Goal: Answer question/provide support

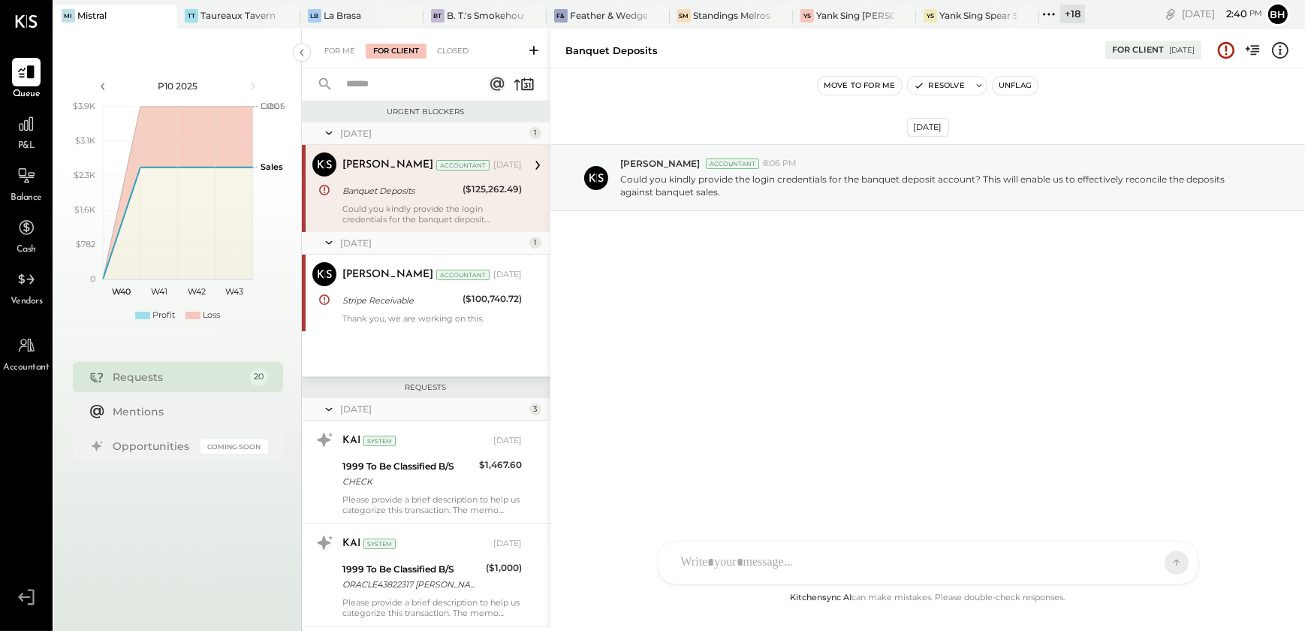
click at [530, 50] on icon at bounding box center [533, 50] width 9 height 9
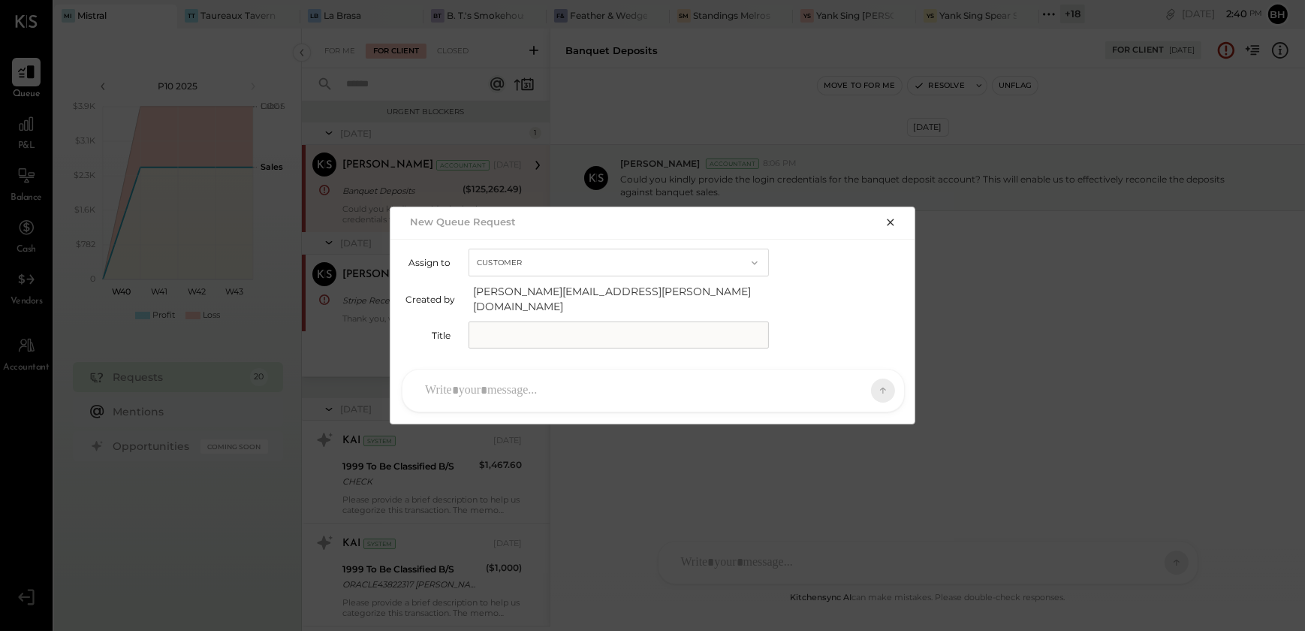
click at [503, 327] on input "text" at bounding box center [618, 334] width 300 height 27
type input "**********"
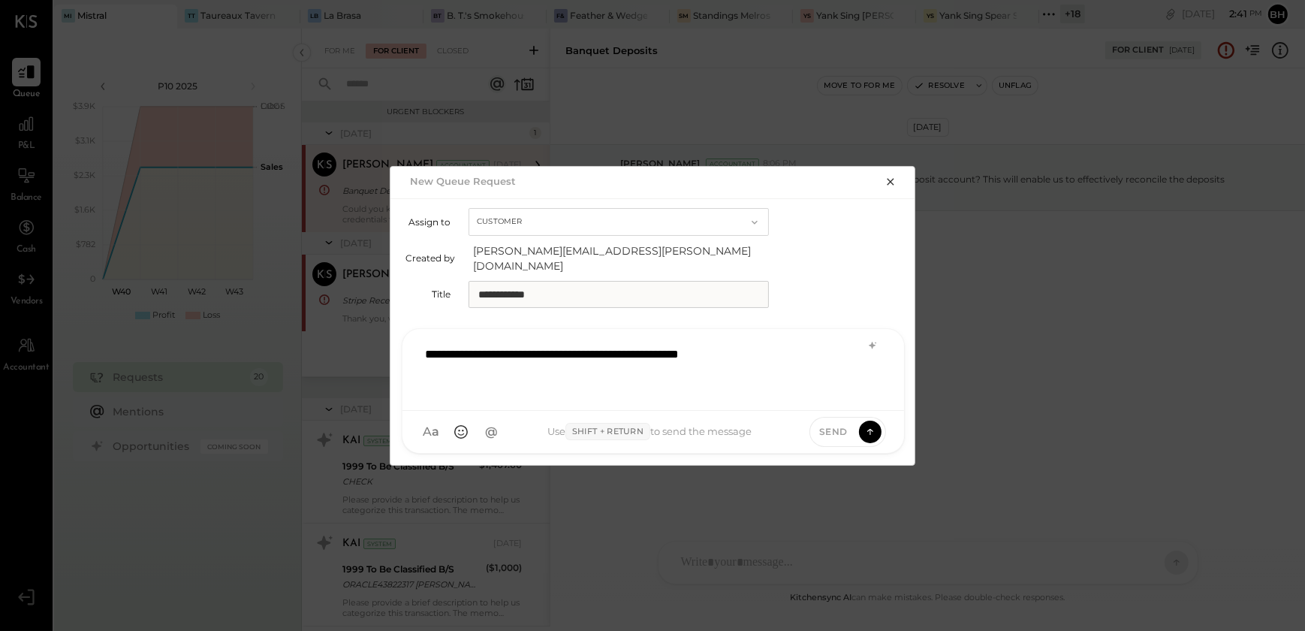
click at [571, 290] on input "**********" at bounding box center [618, 294] width 300 height 27
click at [476, 285] on input "**********" at bounding box center [618, 294] width 300 height 27
type input "**********"
click at [872, 428] on icon at bounding box center [870, 429] width 6 height 3
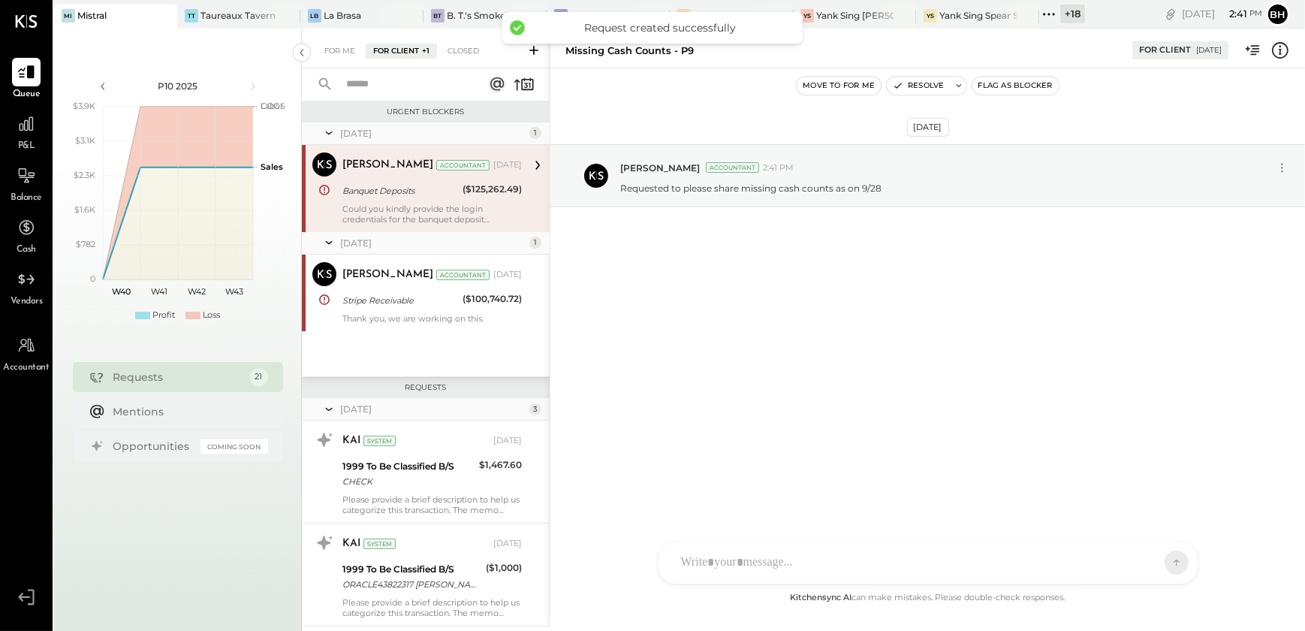
scroll to position [1658, 0]
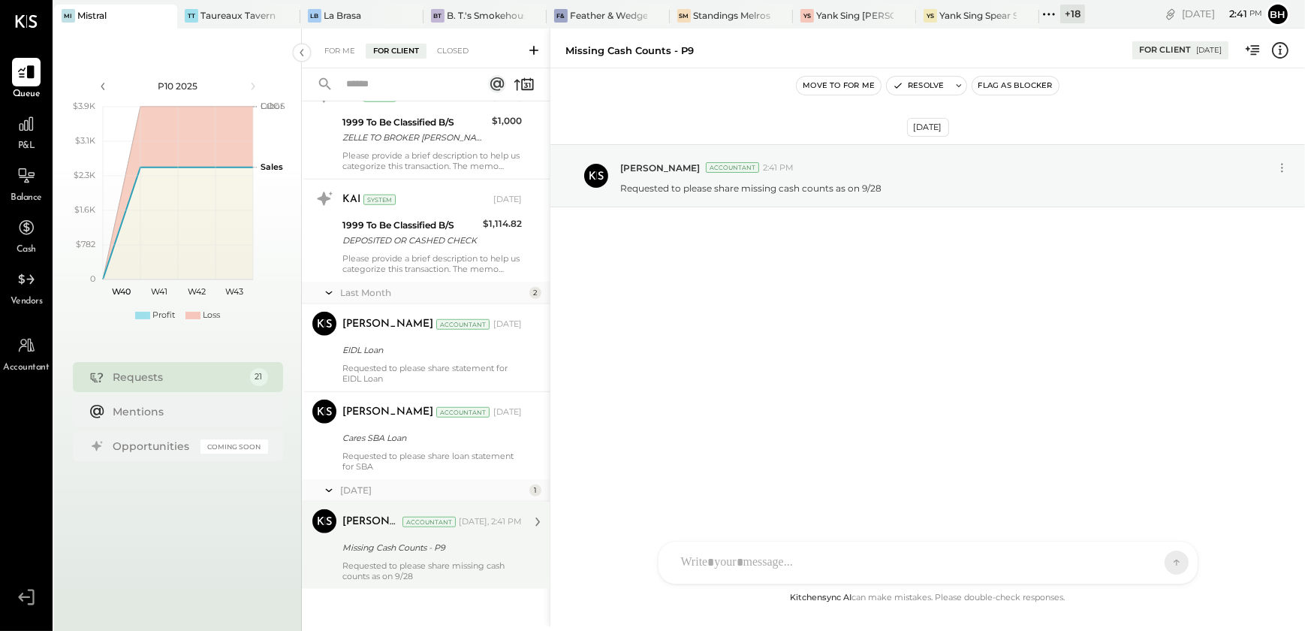
click at [407, 543] on div "Missing Cash Counts - P9" at bounding box center [429, 547] width 175 height 15
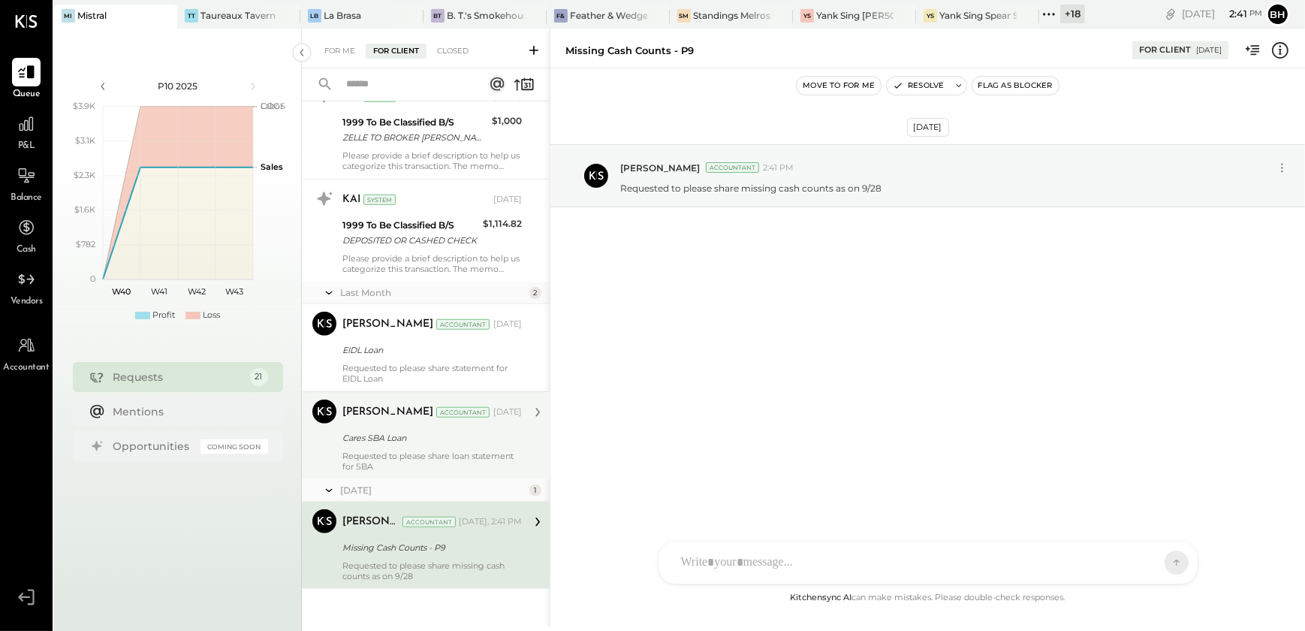
click at [428, 442] on div "Cares SBA Loan" at bounding box center [429, 437] width 175 height 15
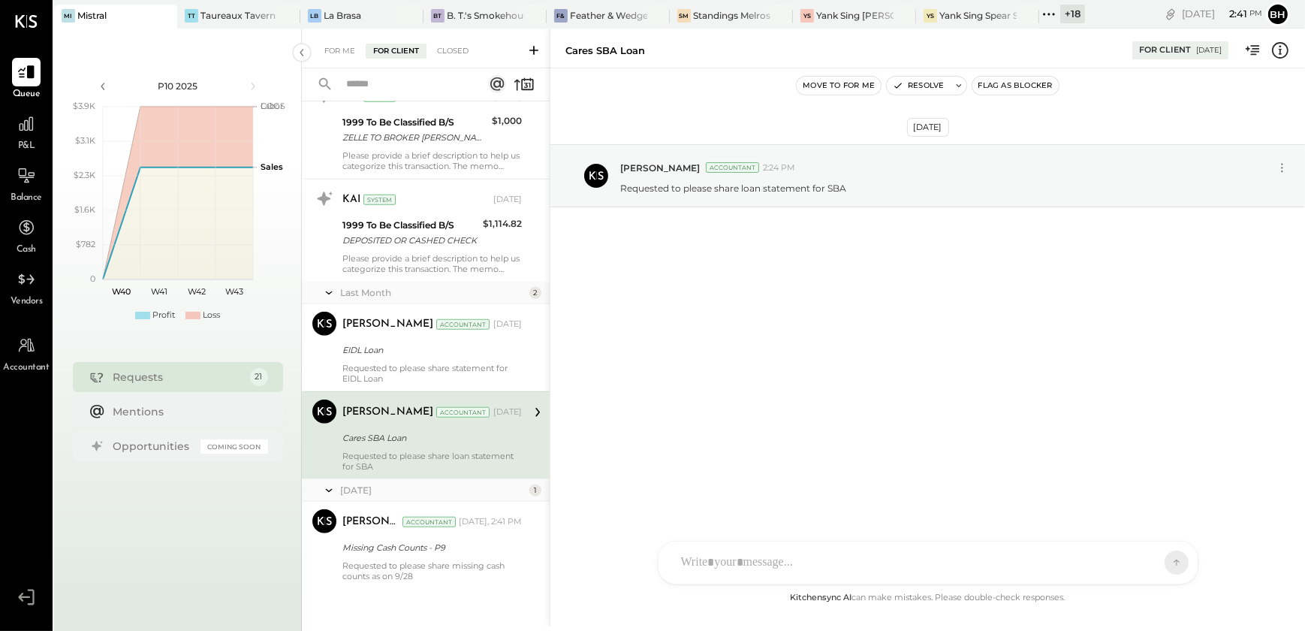
click at [740, 569] on div "G gin KP [PERSON_NAME] T [PERSON_NAME] SN [PERSON_NAME] MB [PERSON_NAME] BK [PE…" at bounding box center [928, 562] width 540 height 44
click at [1167, 561] on icon at bounding box center [1164, 561] width 14 height 15
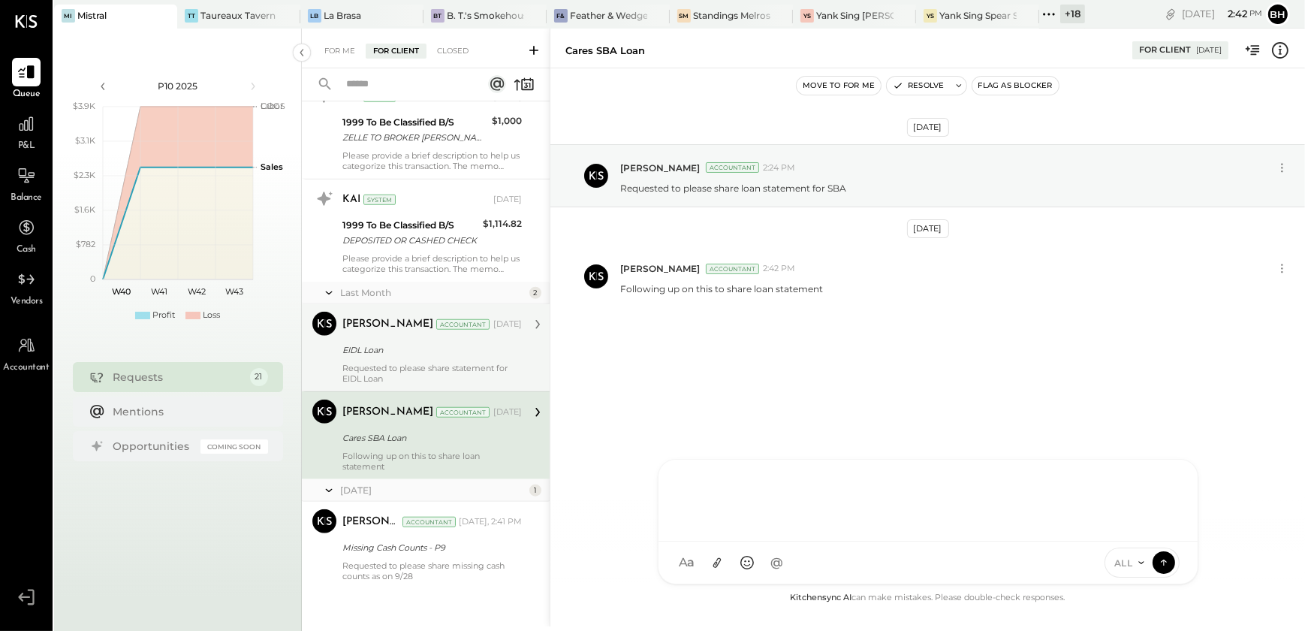
click at [414, 363] on div "Requested to please share statement for EIDL Loan" at bounding box center [431, 373] width 179 height 21
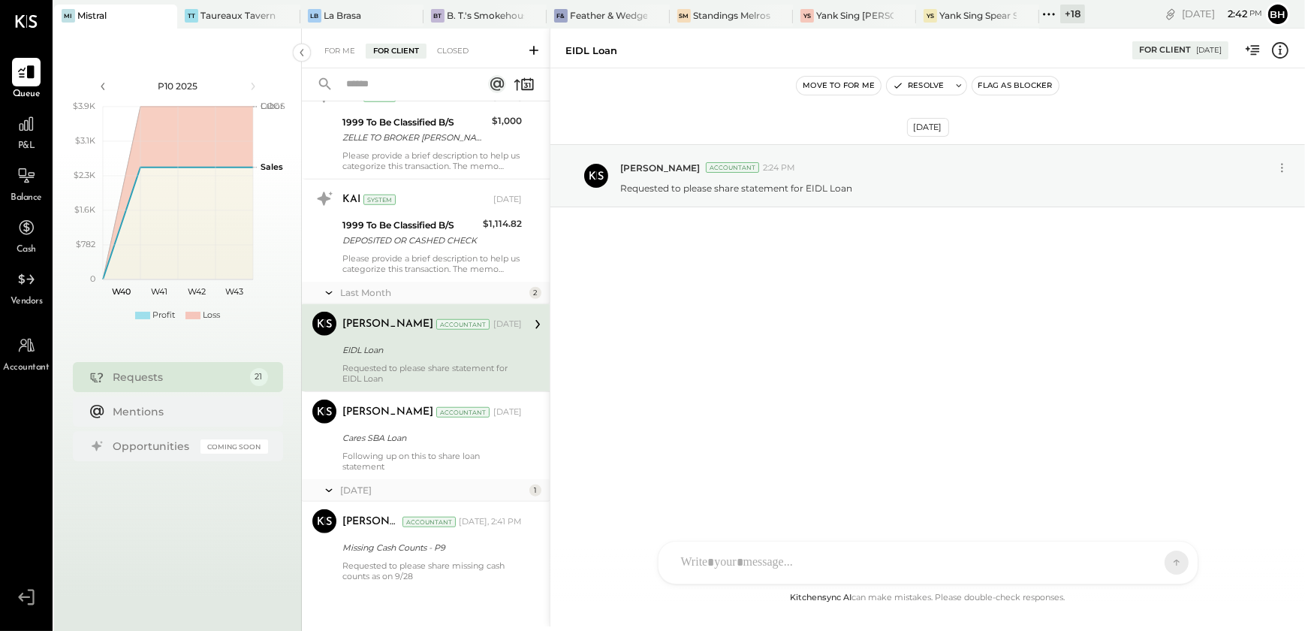
click at [733, 565] on div "G gin KP [PERSON_NAME] T [PERSON_NAME] SN [PERSON_NAME] MB [PERSON_NAME] BK [PE…" at bounding box center [928, 562] width 540 height 44
click at [1157, 556] on icon at bounding box center [1164, 561] width 14 height 15
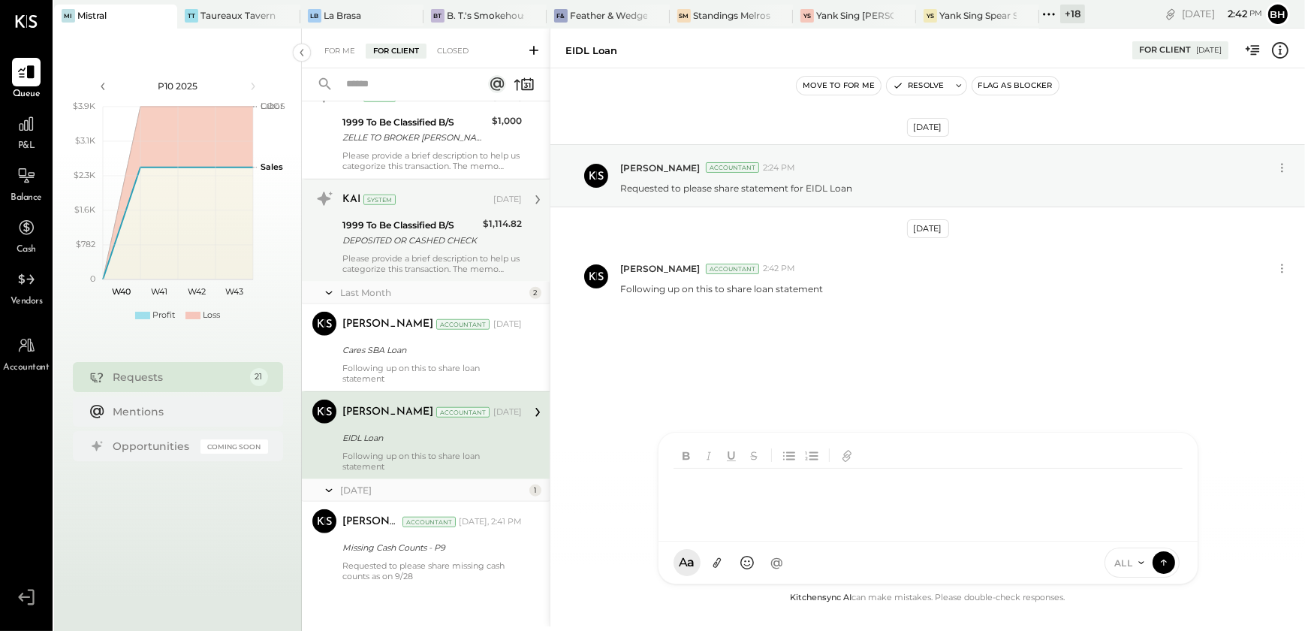
click at [426, 240] on div "DEPOSITED OR CASHED CHECK" at bounding box center [410, 240] width 136 height 15
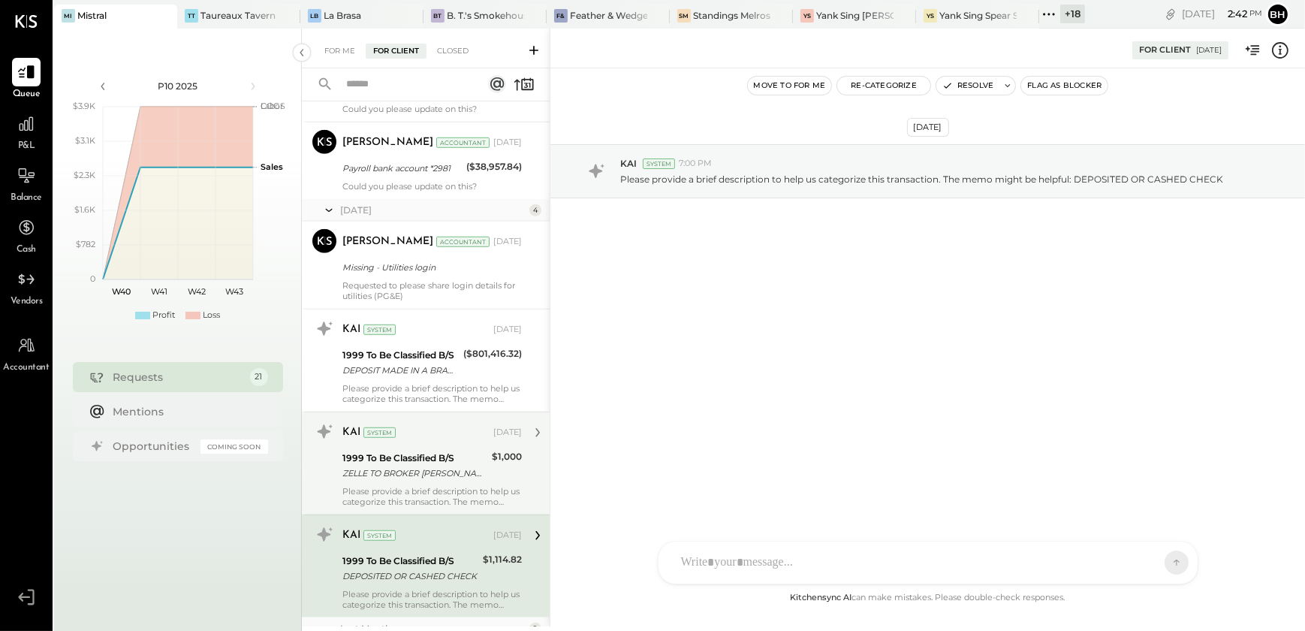
scroll to position [1317, 0]
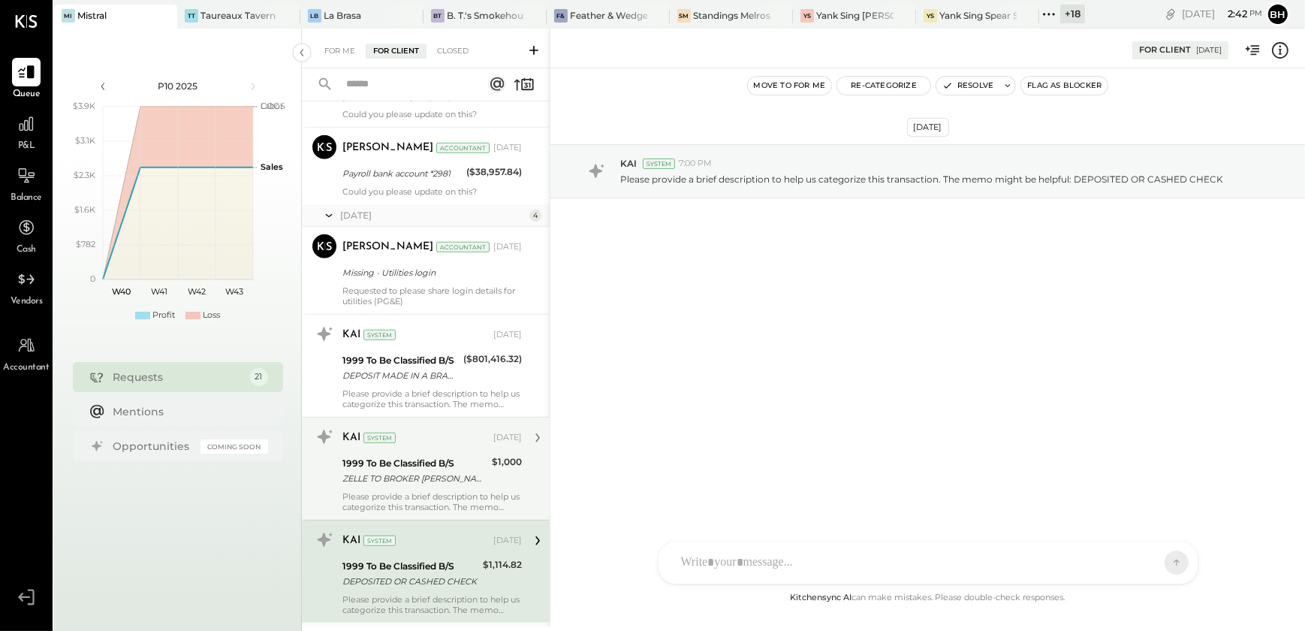
click at [423, 355] on div "1999 To Be Classified B/S" at bounding box center [400, 360] width 116 height 15
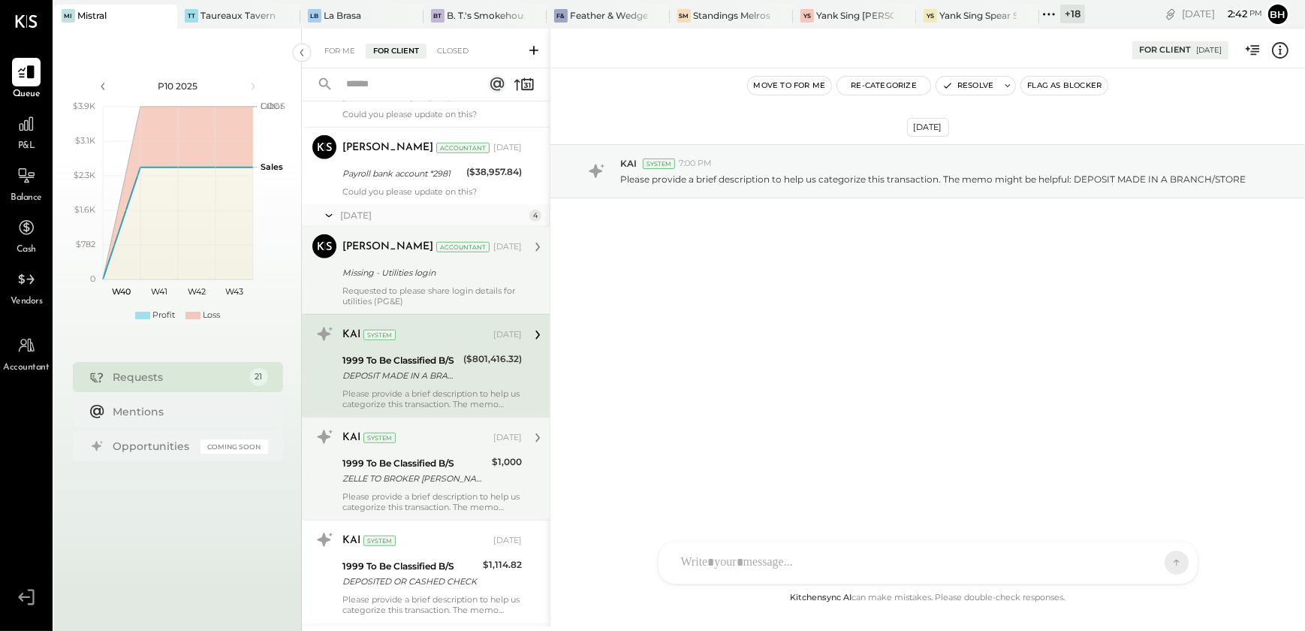
click at [432, 287] on div "Requested to please share login details for utilities (PG&E)" at bounding box center [431, 295] width 179 height 21
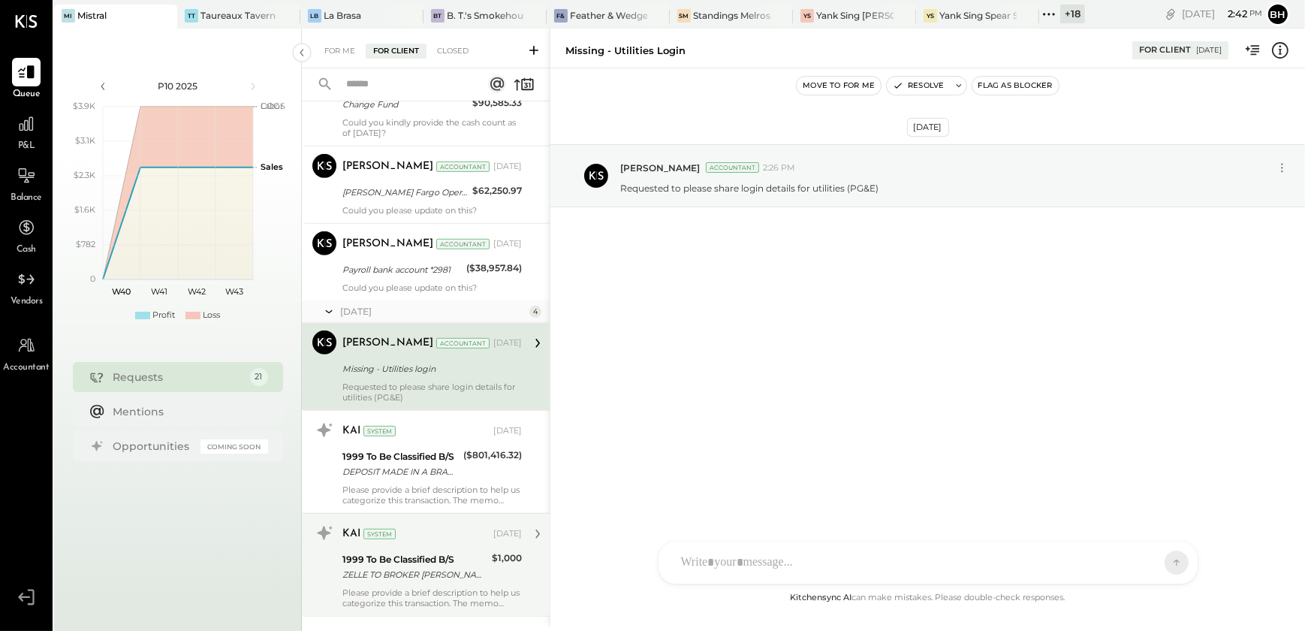
scroll to position [1180, 0]
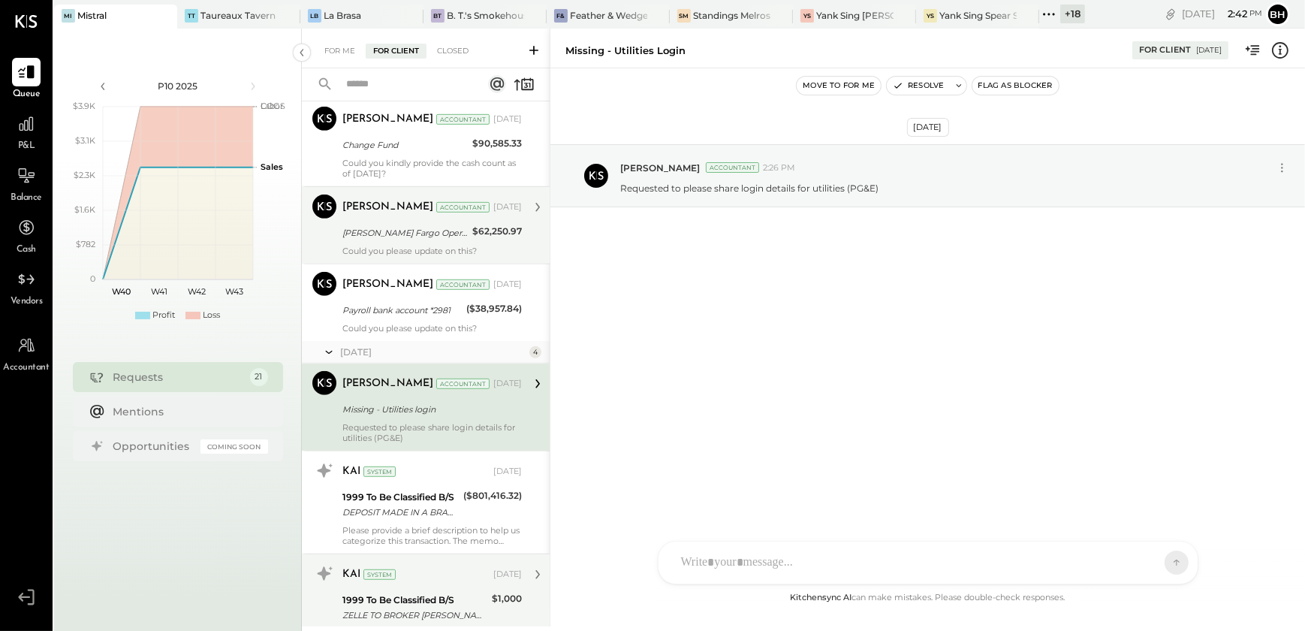
click at [426, 218] on div "[PERSON_NAME] Accountant [DATE] [PERSON_NAME] Fargo Operating 5939 $62,250.97 C…" at bounding box center [431, 225] width 179 height 62
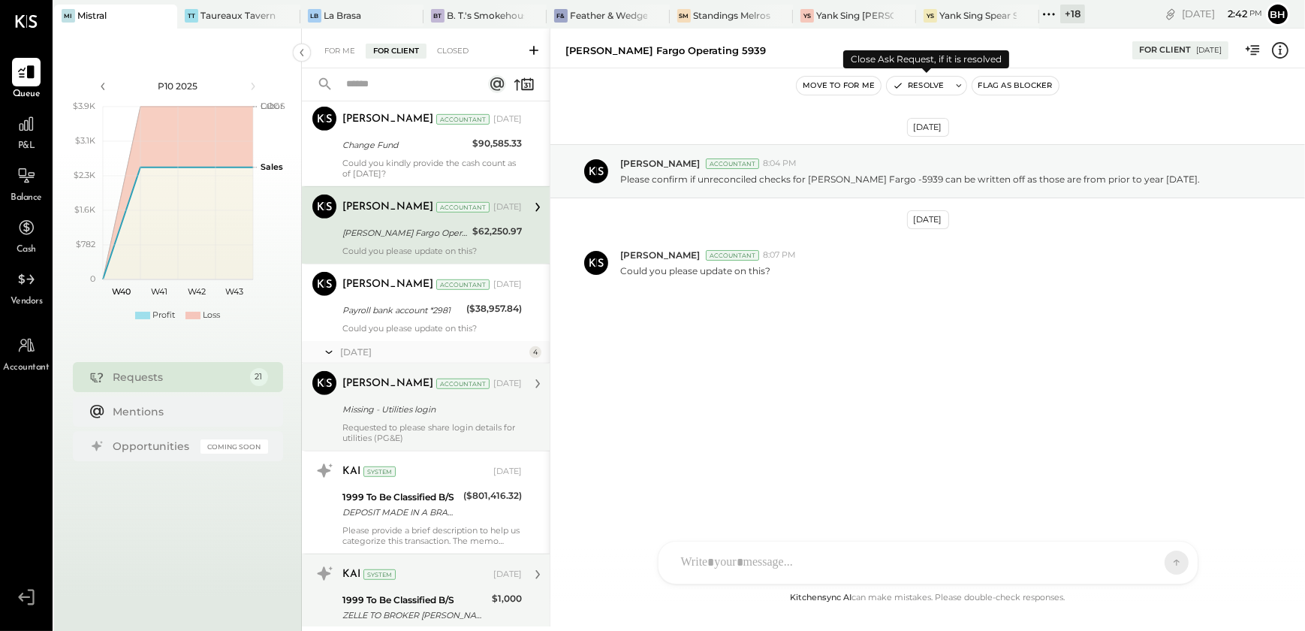
click at [926, 89] on button "Resolve" at bounding box center [918, 86] width 63 height 18
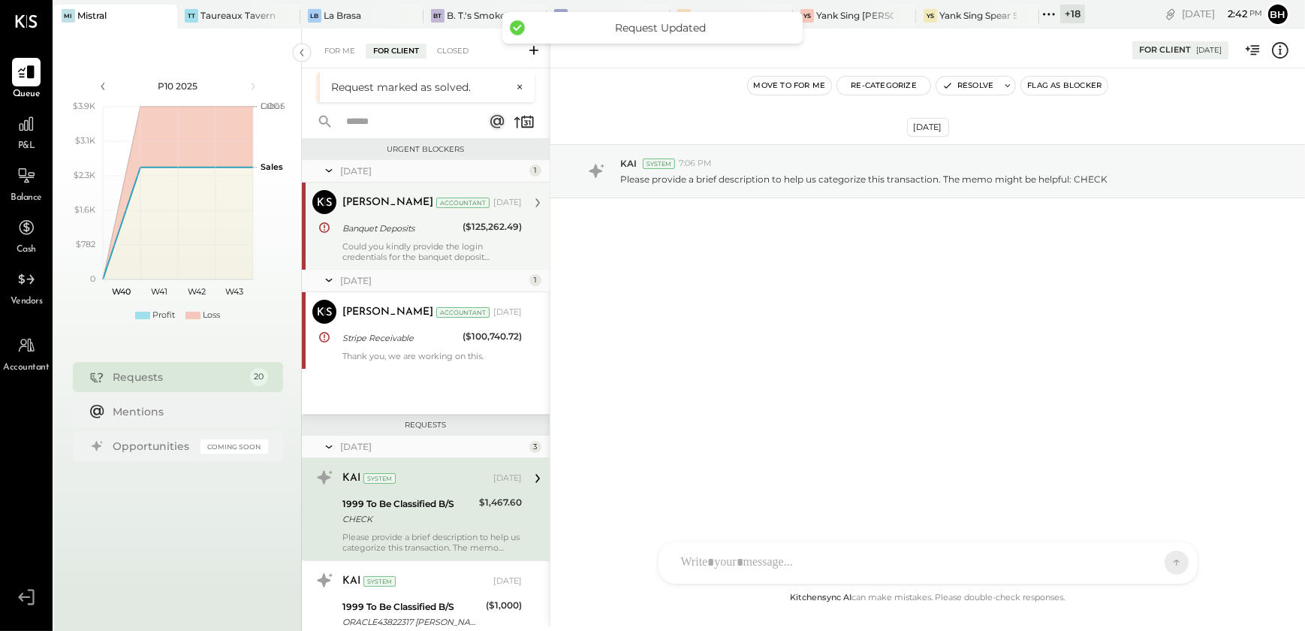
click at [431, 233] on div "Banquet Deposits" at bounding box center [400, 228] width 116 height 15
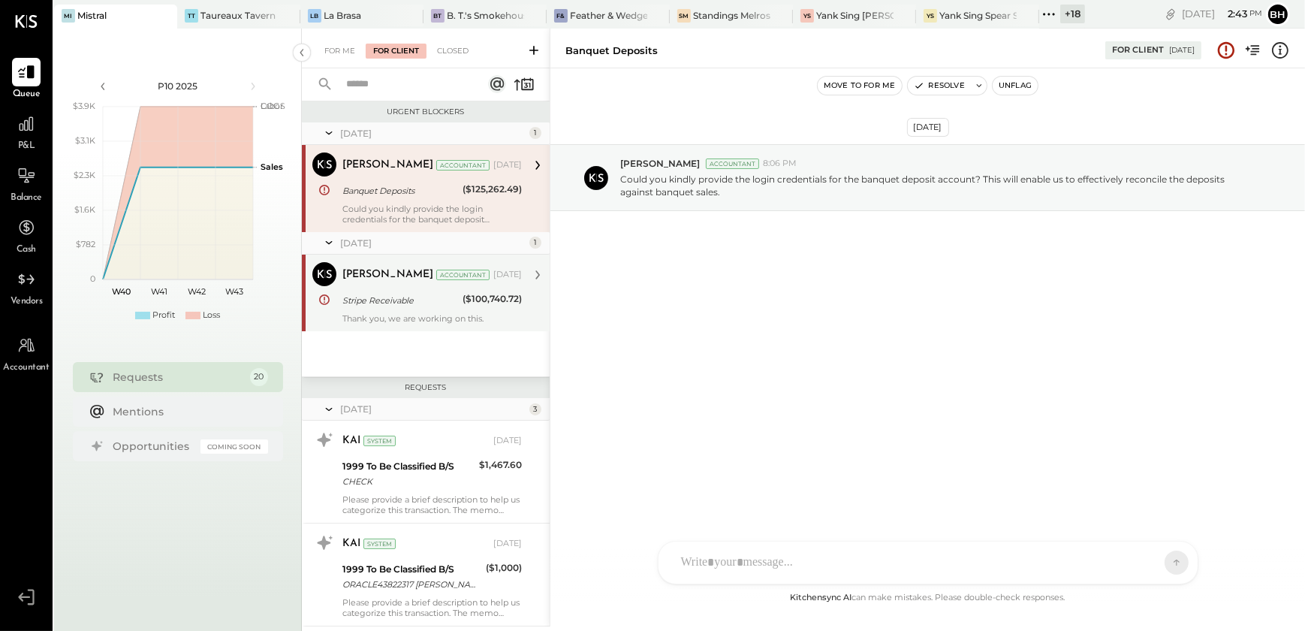
click at [465, 315] on div "Thank you, we are working on this." at bounding box center [431, 318] width 179 height 11
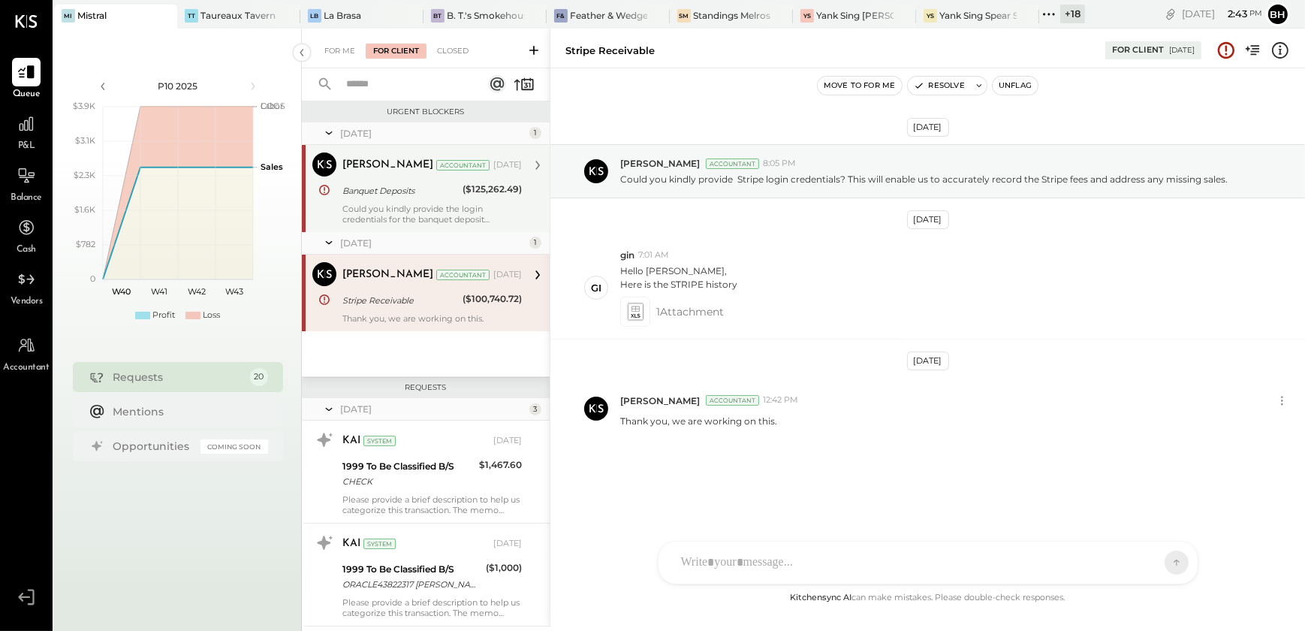
click at [423, 212] on div "Could you kindly provide the login credentials for the banquet deposit account?…" at bounding box center [431, 213] width 179 height 21
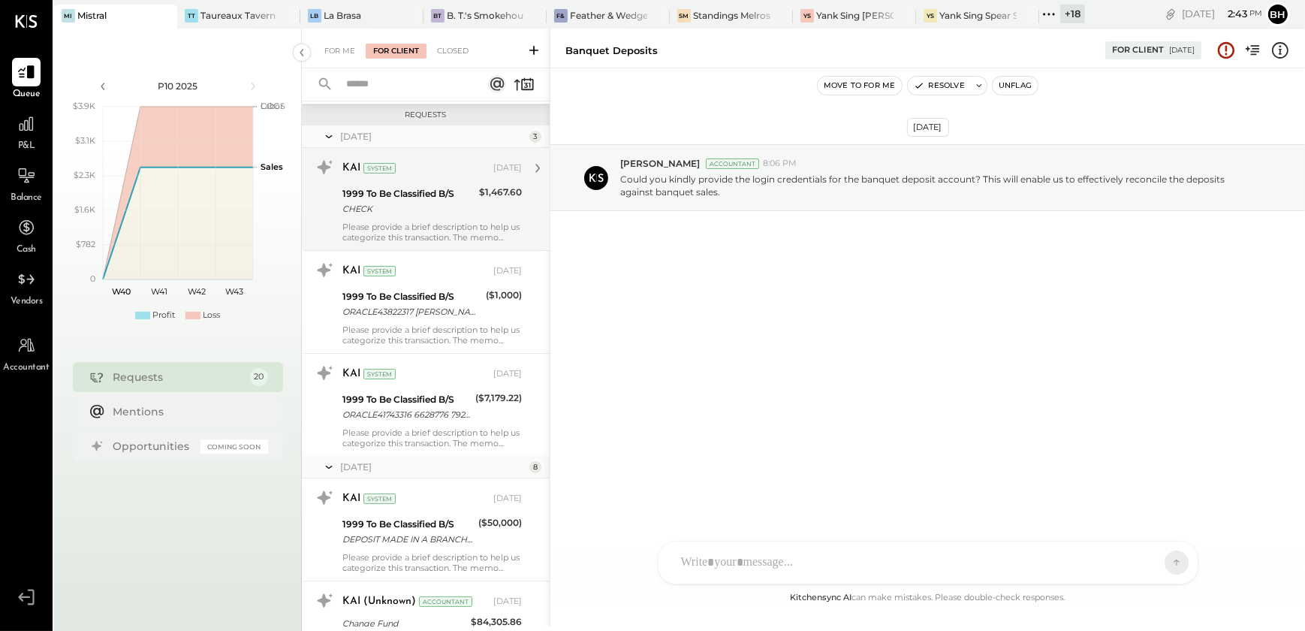
scroll to position [341, 0]
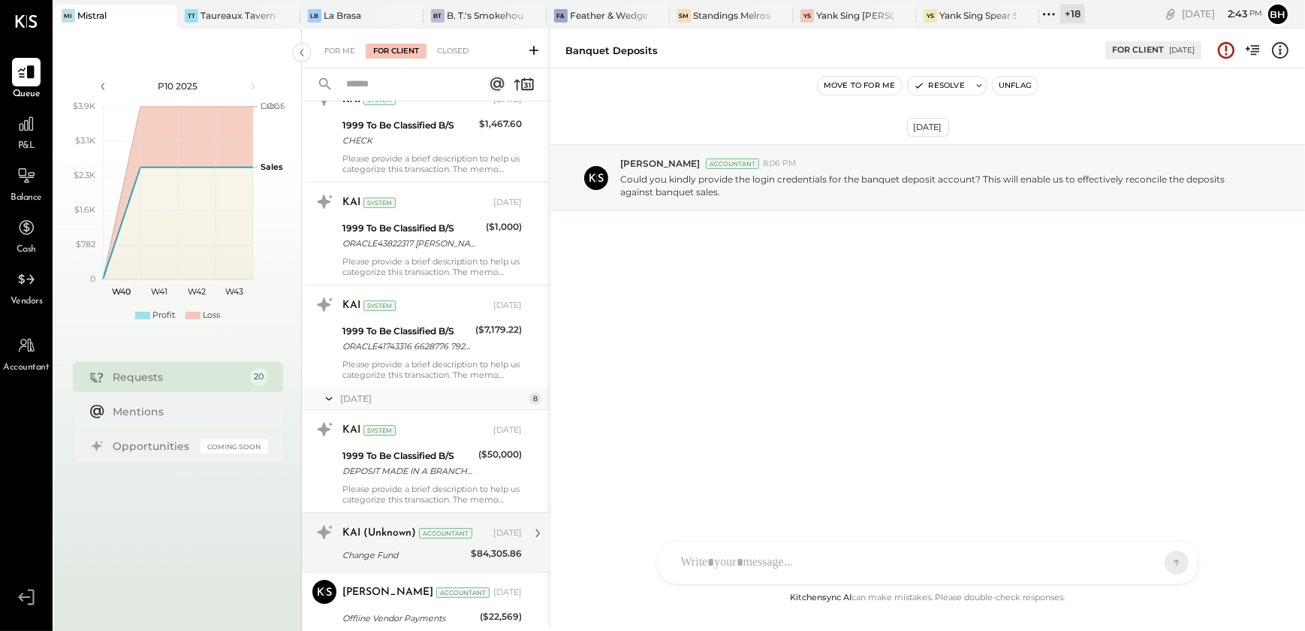
click at [418, 552] on div "Change Fund" at bounding box center [404, 554] width 124 height 15
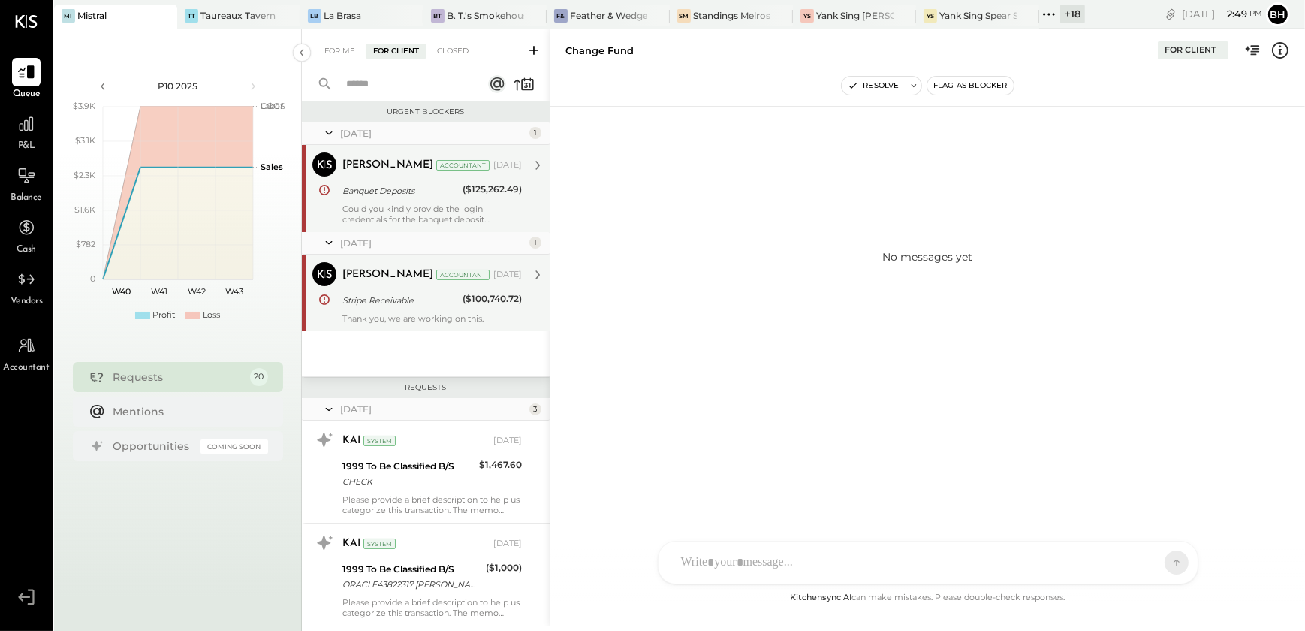
click at [420, 295] on div "Stripe Receivable" at bounding box center [400, 300] width 116 height 15
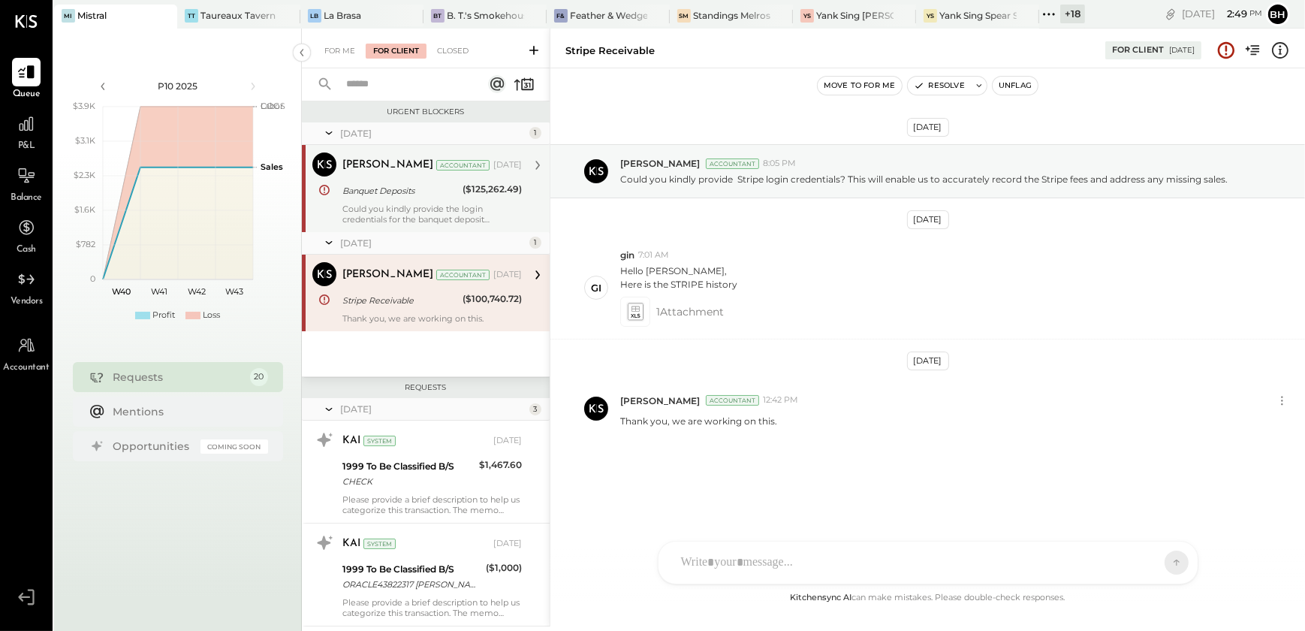
click at [420, 210] on div "Could you kindly provide the login credentials for the banquet deposit account?…" at bounding box center [431, 213] width 179 height 21
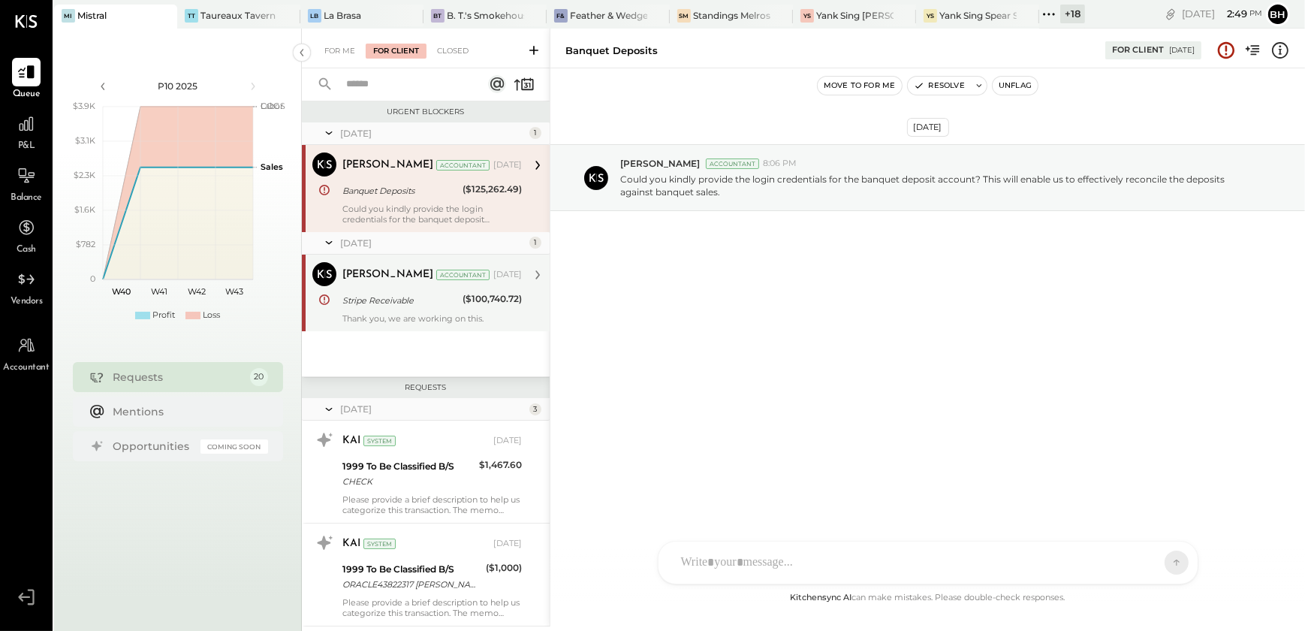
click at [411, 311] on div "[PERSON_NAME] Accountant [DATE] Stripe Receivable ($100,740.72) Thank you, we a…" at bounding box center [431, 293] width 179 height 62
